Goal: Transaction & Acquisition: Purchase product/service

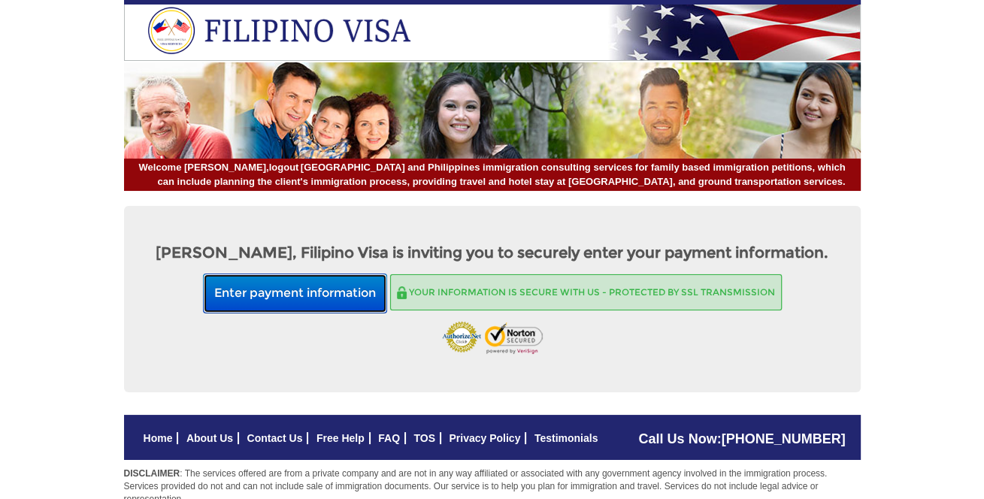
click at [314, 298] on button "Enter payment information" at bounding box center [295, 294] width 184 height 40
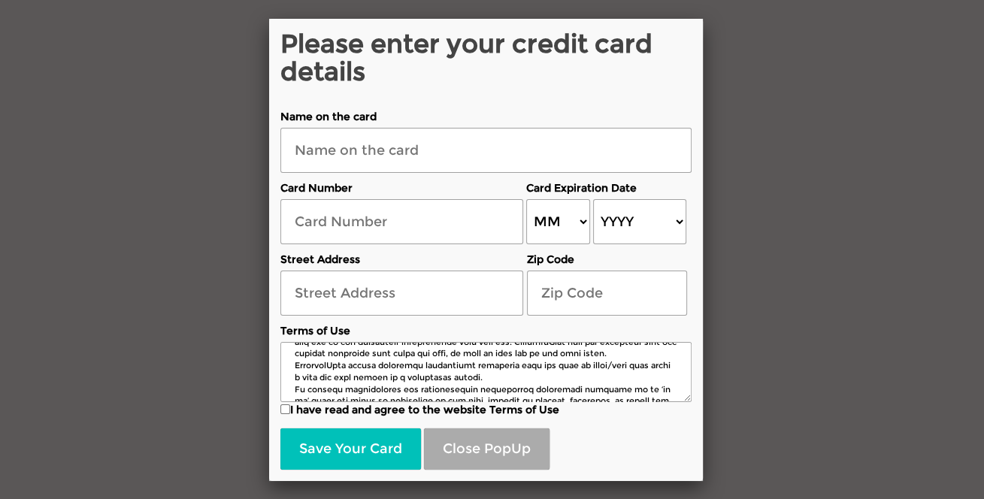
scroll to position [408, 0]
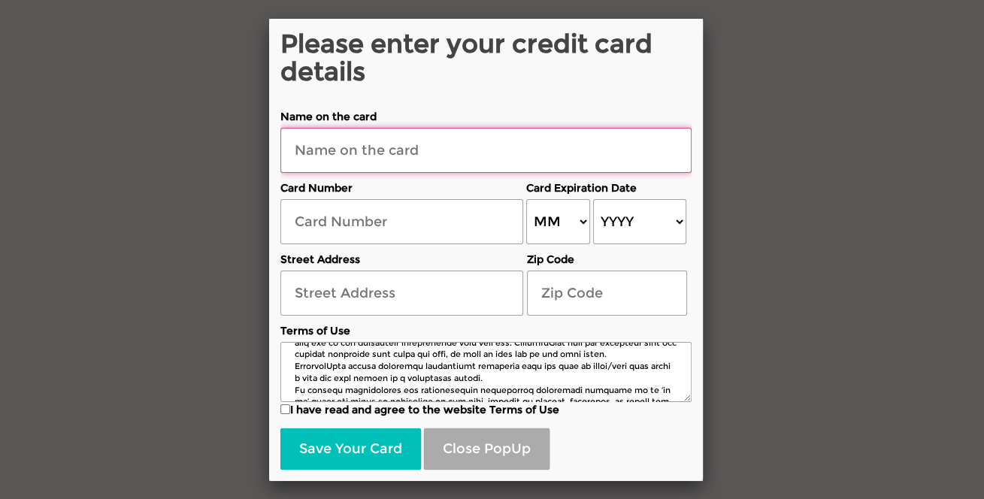
click at [346, 158] on input "text" at bounding box center [485, 150] width 411 height 45
click at [383, 153] on input "text" at bounding box center [485, 150] width 411 height 45
type input "Joseph Medina"
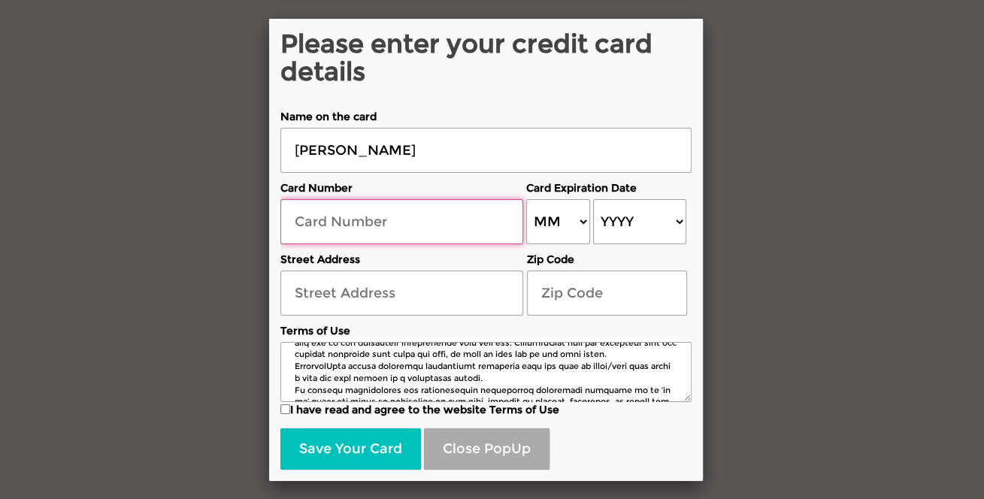
type input "4266841744172295"
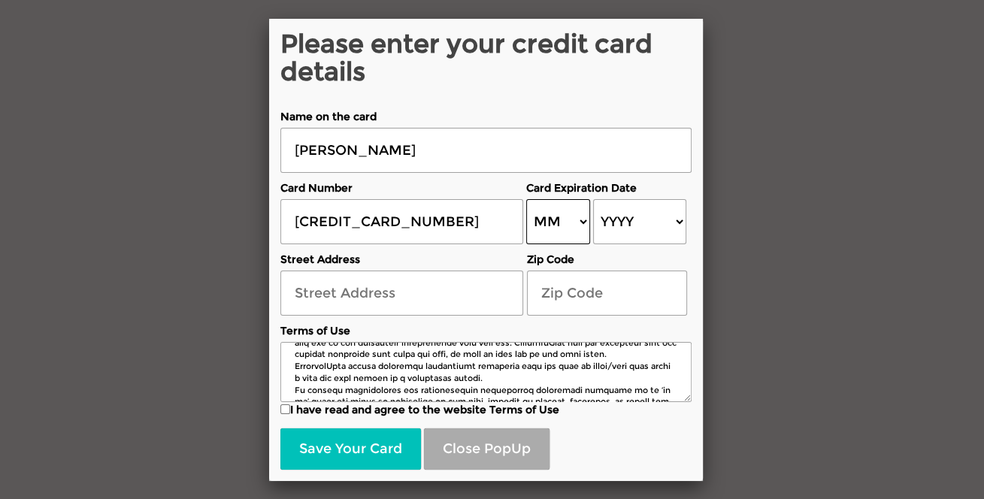
select select "12"
select select "2027"
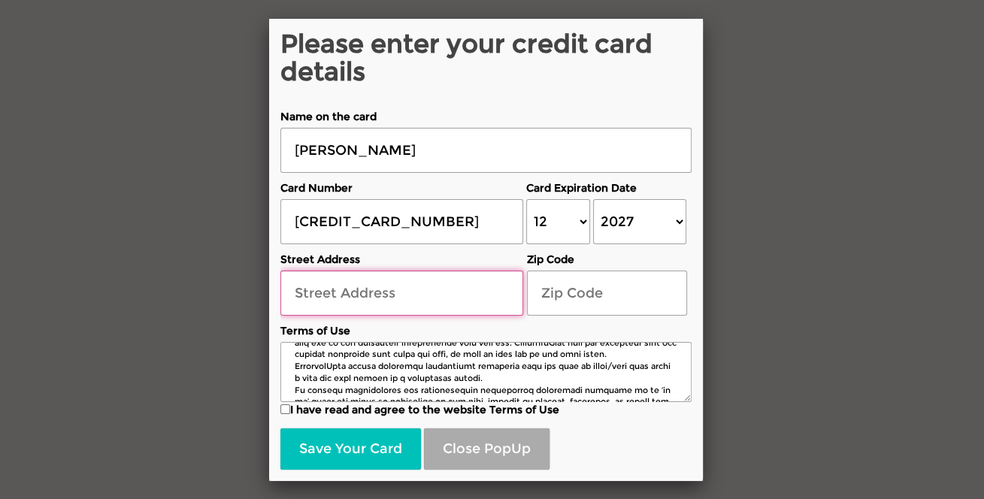
click at [376, 294] on input "text" at bounding box center [401, 293] width 243 height 45
type input "12622 Mutiny Lane"
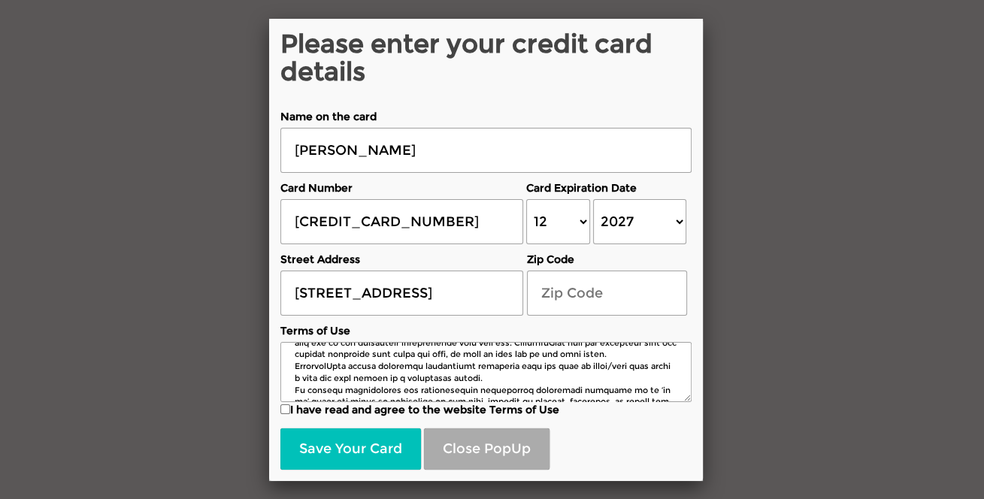
type input "77377-8419"
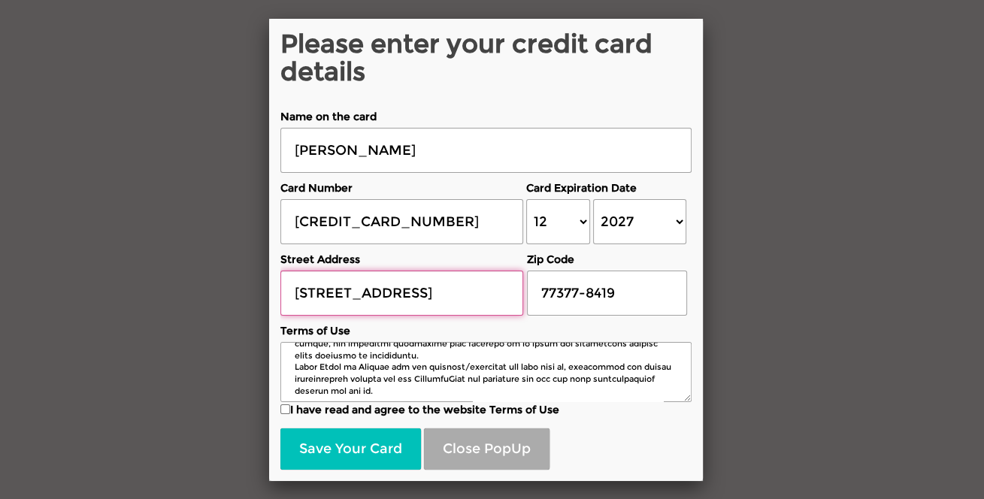
scroll to position [2300, 0]
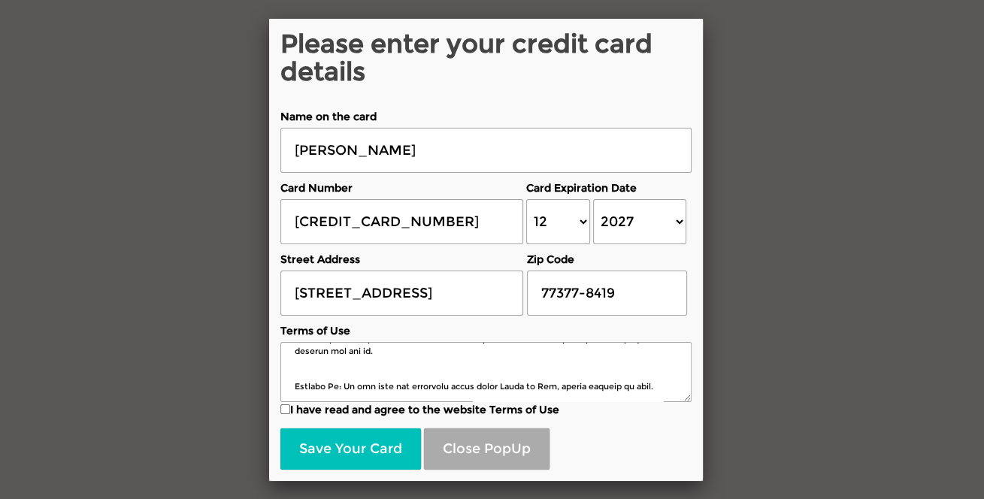
click at [297, 412] on label "I have read and agree to the website Terms of Use" at bounding box center [485, 409] width 411 height 15
click at [290, 412] on input "I have read and agree to the website Terms of Use" at bounding box center [285, 409] width 10 height 10
checkbox input "true"
click at [361, 443] on button "Save Your Card" at bounding box center [350, 449] width 141 height 42
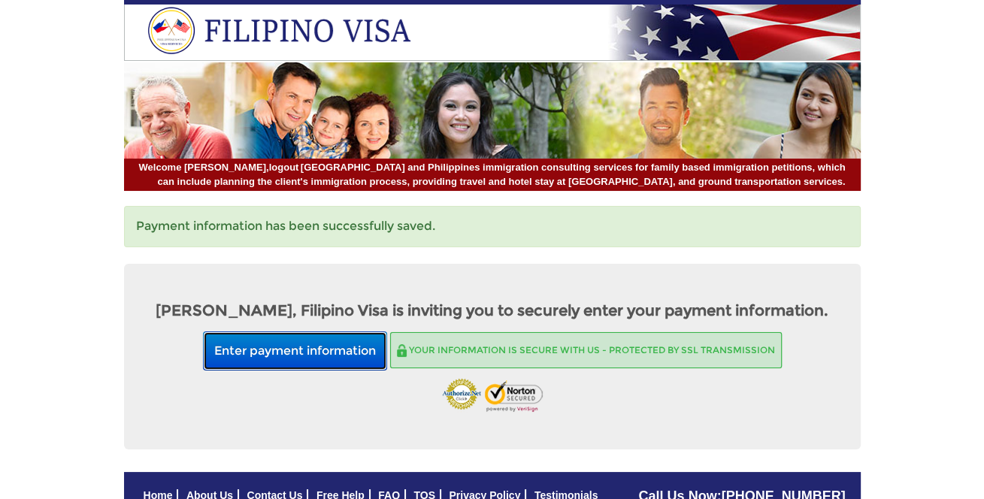
click at [310, 345] on button "Enter payment information" at bounding box center [295, 351] width 184 height 40
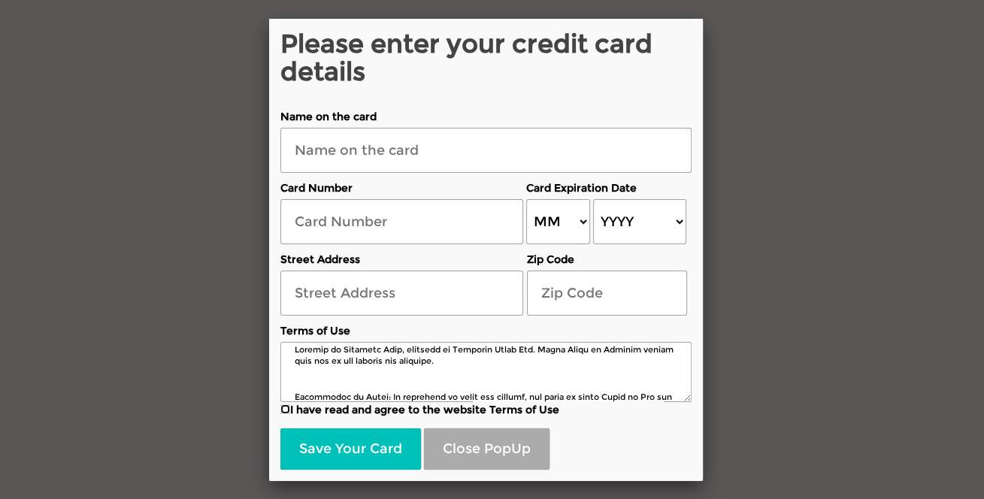
click at [289, 408] on input "I have read and agree to the website Terms of Use" at bounding box center [285, 409] width 10 height 10
checkbox input "true"
click at [316, 444] on button "Save Your Card" at bounding box center [350, 449] width 141 height 42
